Goal: Task Accomplishment & Management: Complete application form

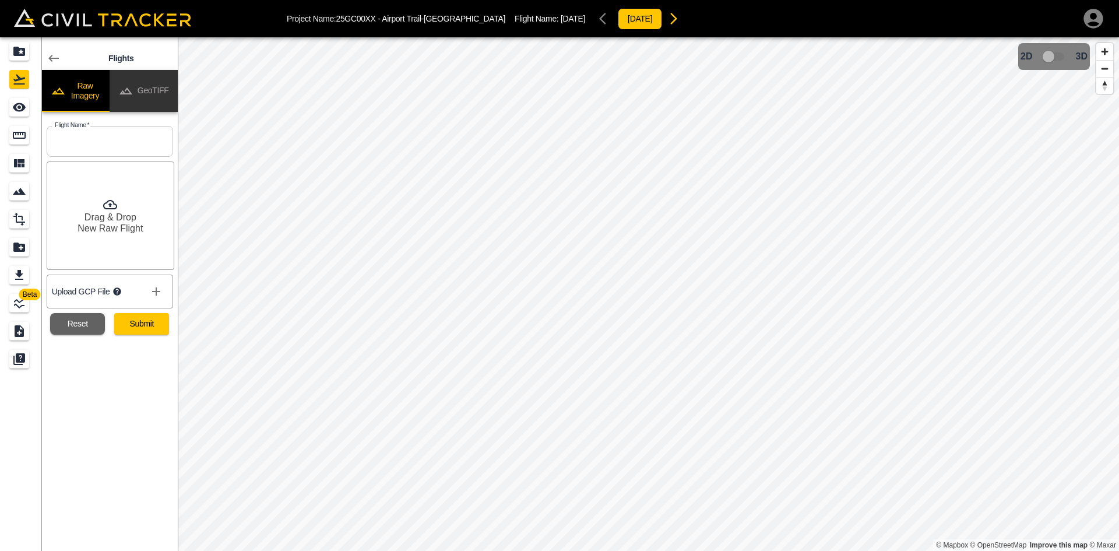
click at [153, 86] on button "GeoTIFF" at bounding box center [144, 91] width 68 height 42
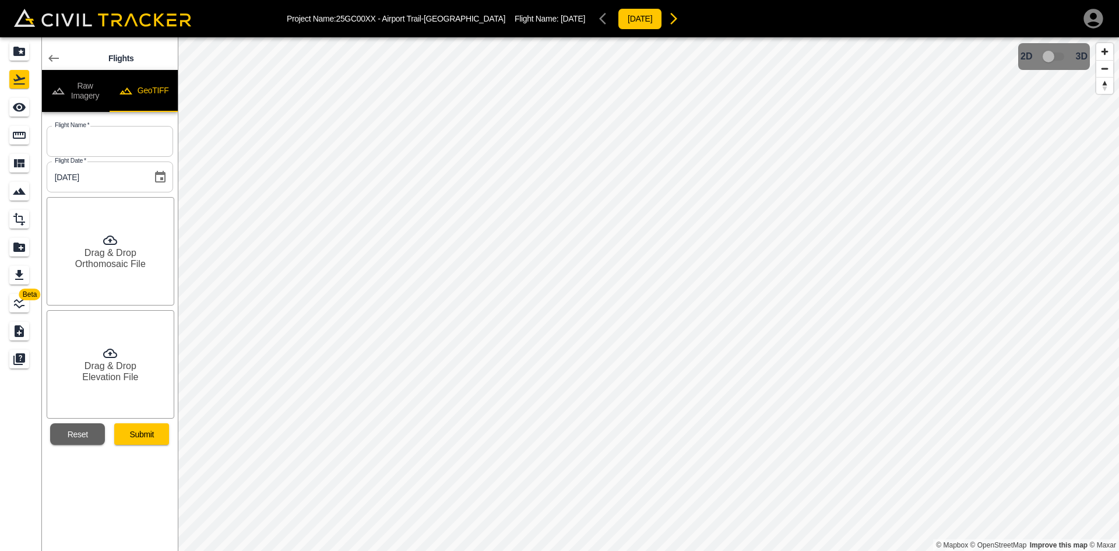
click at [119, 133] on input "text" at bounding box center [110, 141] width 127 height 31
click at [119, 133] on input "ug" at bounding box center [110, 141] width 127 height 31
type input "u"
type input "[DATE]"
click at [129, 177] on input "[DATE]" at bounding box center [95, 176] width 97 height 31
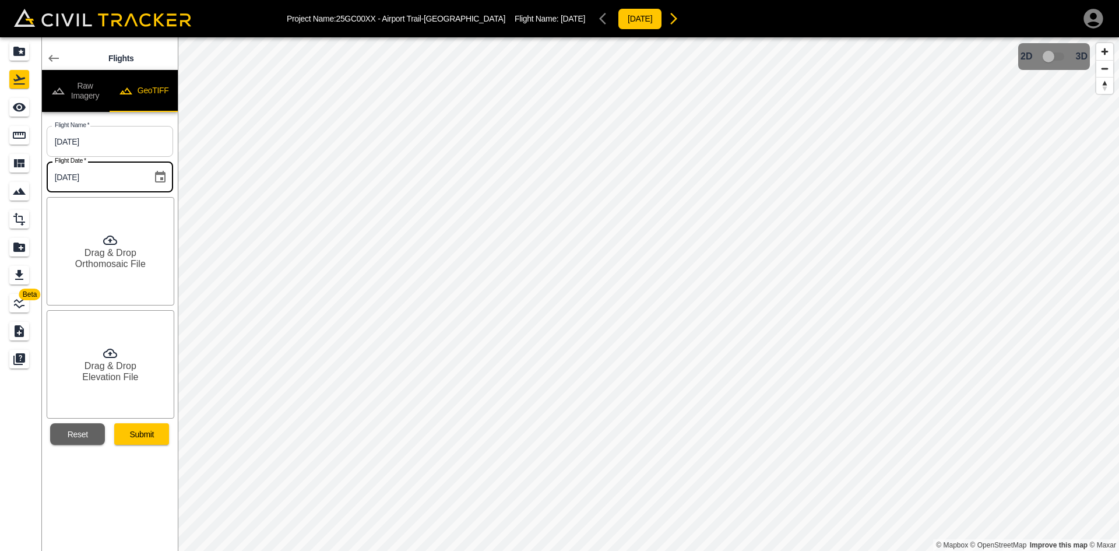
click at [128, 171] on input "[DATE]" at bounding box center [95, 176] width 97 height 31
click at [131, 260] on h6 "Orthomosaic File" at bounding box center [110, 263] width 71 height 11
click at [121, 363] on h6 "Drag & Drop" at bounding box center [111, 365] width 52 height 11
click at [82, 420] on div "Reset" at bounding box center [73, 429] width 64 height 31
click at [88, 436] on button "Reset" at bounding box center [77, 434] width 55 height 22
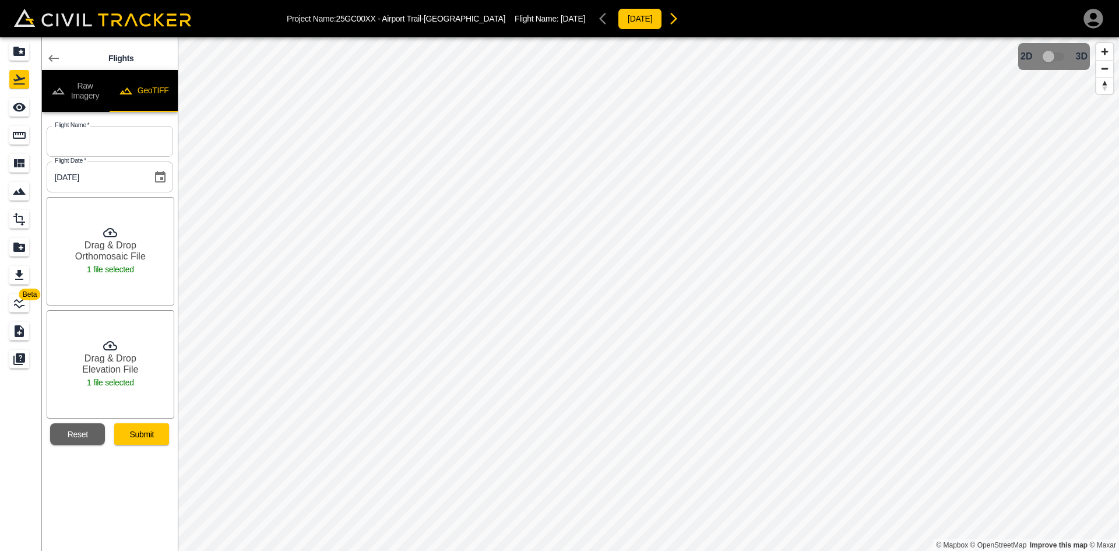
click at [88, 436] on button "Reset" at bounding box center [77, 434] width 55 height 22
click at [133, 146] on input "text" at bounding box center [110, 141] width 127 height 31
click at [91, 439] on button "Reset" at bounding box center [77, 434] width 55 height 22
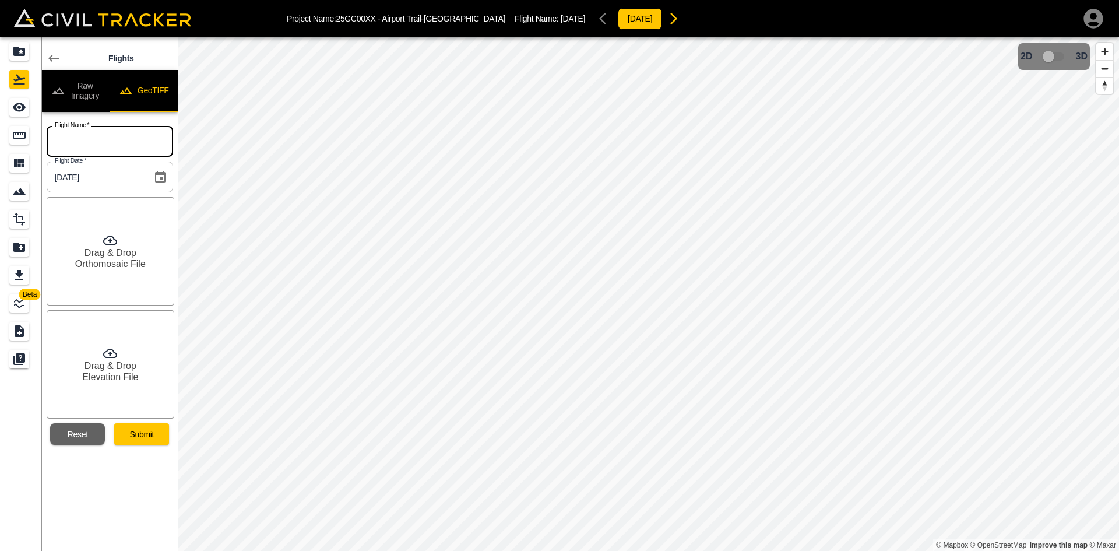
click at [128, 136] on input "text" at bounding box center [110, 141] width 127 height 31
type input "[DATE]"
click at [131, 175] on input "[DATE]" at bounding box center [95, 176] width 97 height 31
click at [100, 264] on h6 "Orthomosaic File" at bounding box center [110, 263] width 71 height 11
click at [121, 374] on h6 "Elevation File" at bounding box center [110, 376] width 56 height 11
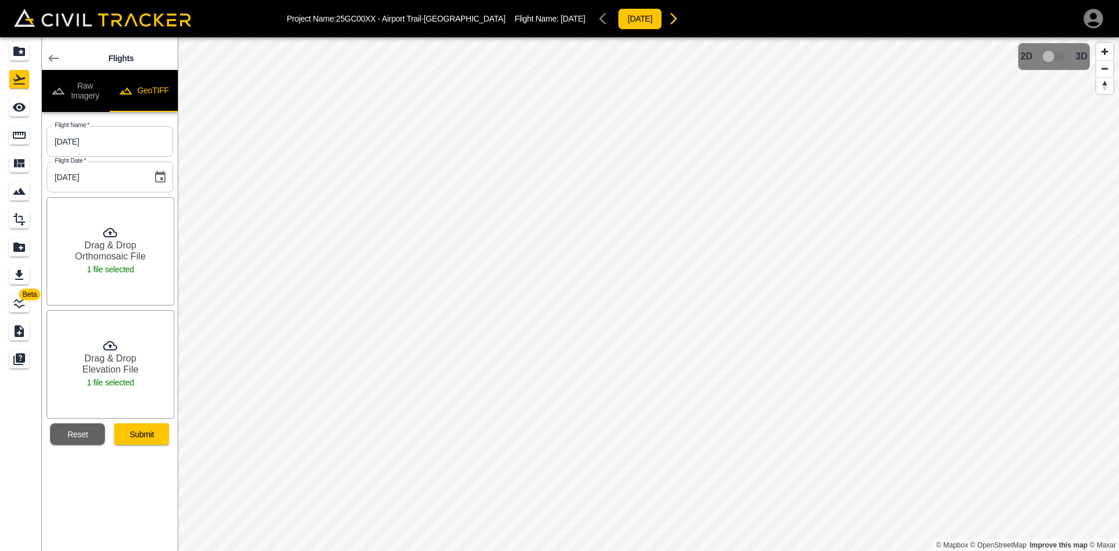
click at [152, 438] on button "Submit" at bounding box center [141, 434] width 55 height 22
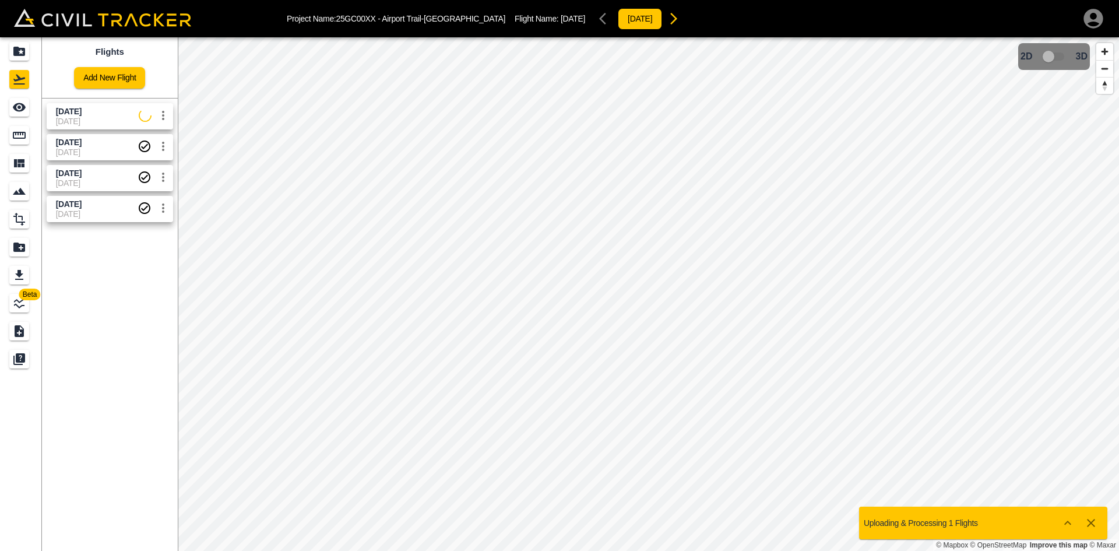
click at [1093, 20] on icon "button" at bounding box center [1093, 18] width 19 height 19
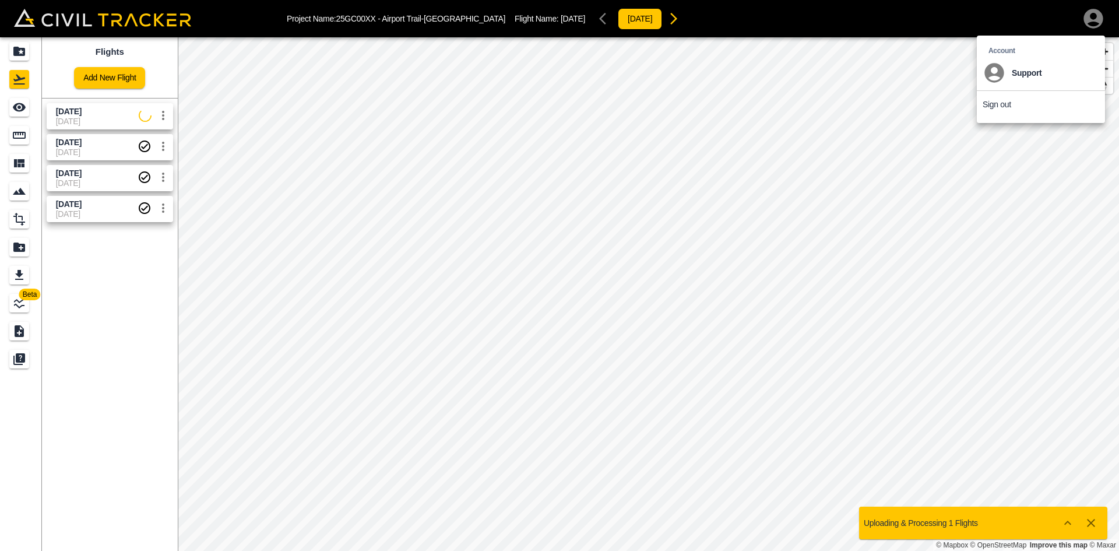
click at [1095, 26] on div at bounding box center [559, 275] width 1119 height 551
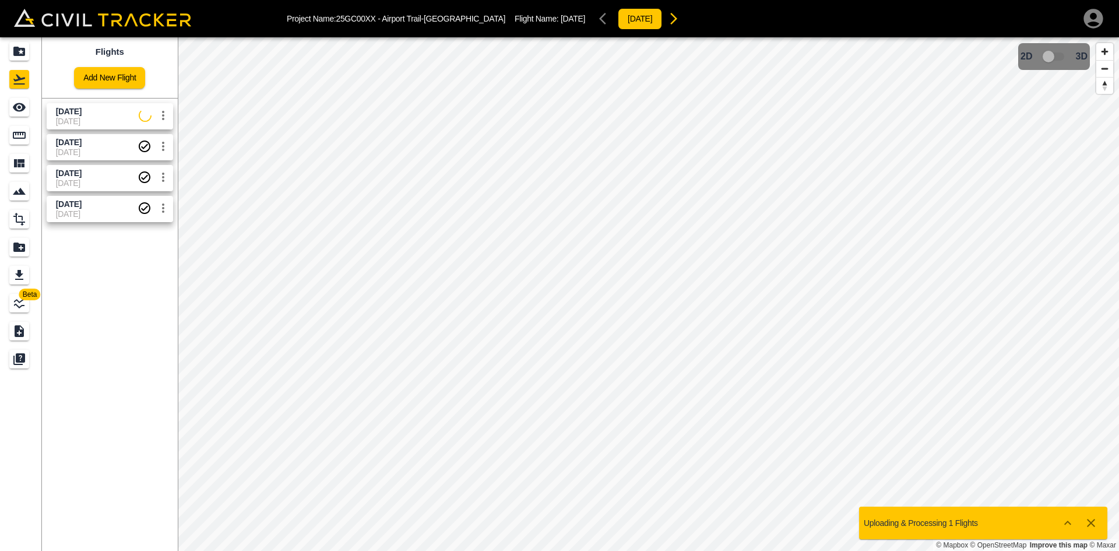
click at [1090, 20] on icon "button" at bounding box center [1093, 18] width 19 height 19
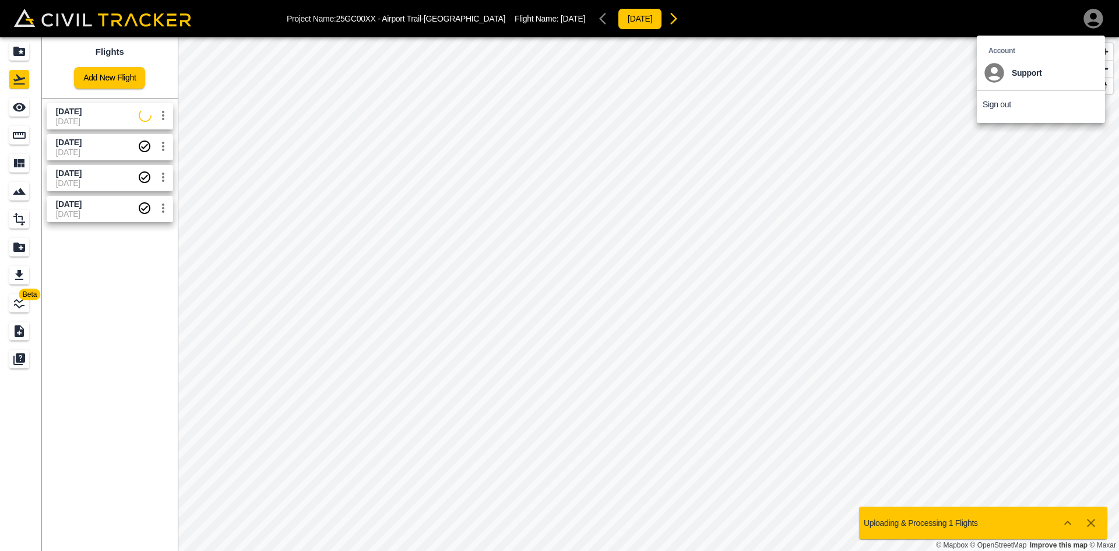
click at [1001, 105] on p "Sign out" at bounding box center [997, 104] width 29 height 9
